Goal: Task Accomplishment & Management: Use online tool/utility

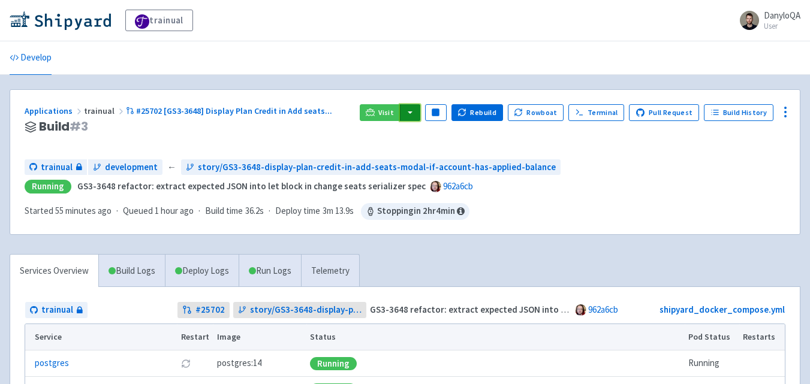
click at [420, 110] on button "button" at bounding box center [410, 112] width 20 height 17
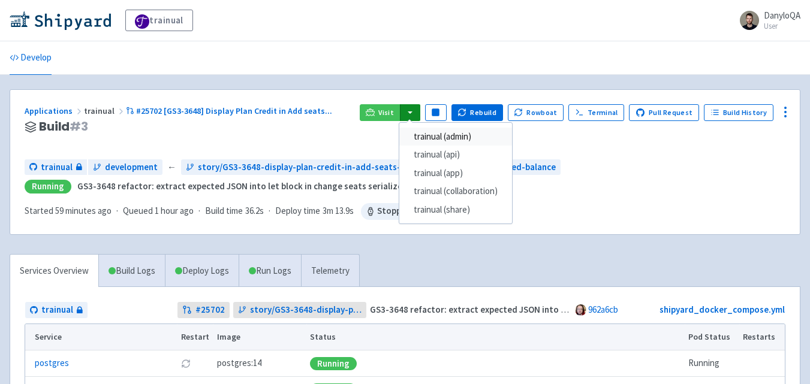
click at [452, 136] on link "trainual (admin)" at bounding box center [455, 137] width 113 height 19
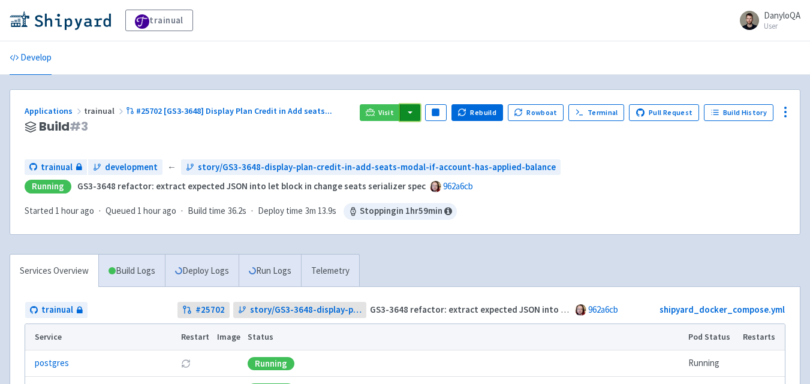
click at [419, 110] on button "button" at bounding box center [410, 112] width 20 height 17
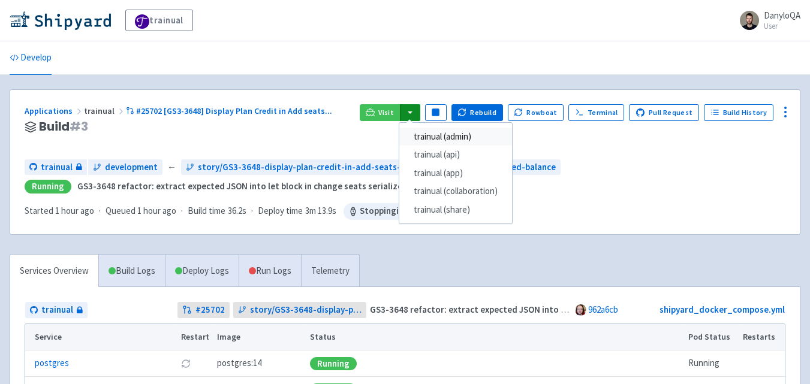
click at [439, 140] on link "trainual (admin)" at bounding box center [455, 137] width 113 height 19
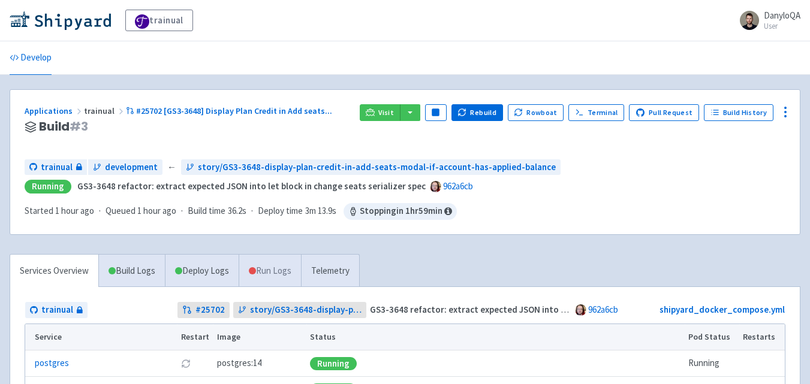
click at [289, 273] on link "Run Logs" at bounding box center [270, 271] width 62 height 33
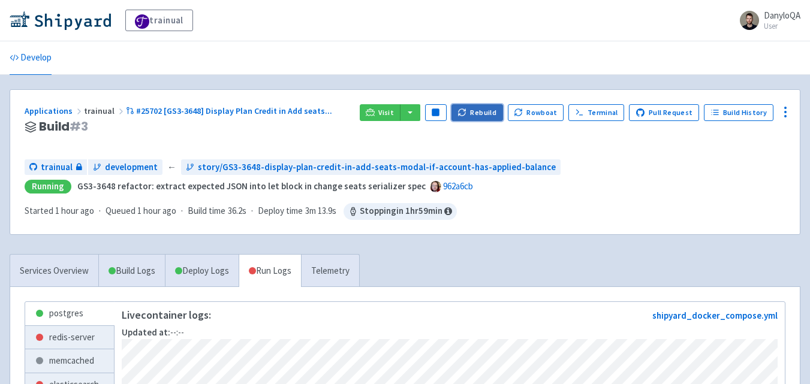
click at [481, 112] on button "Rebuild" at bounding box center [478, 112] width 52 height 17
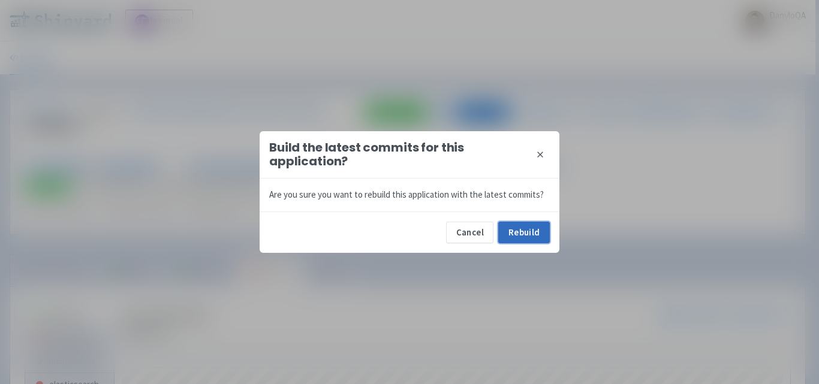
click at [507, 230] on button "Rebuild" at bounding box center [524, 233] width 52 height 22
